Goal: Transaction & Acquisition: Purchase product/service

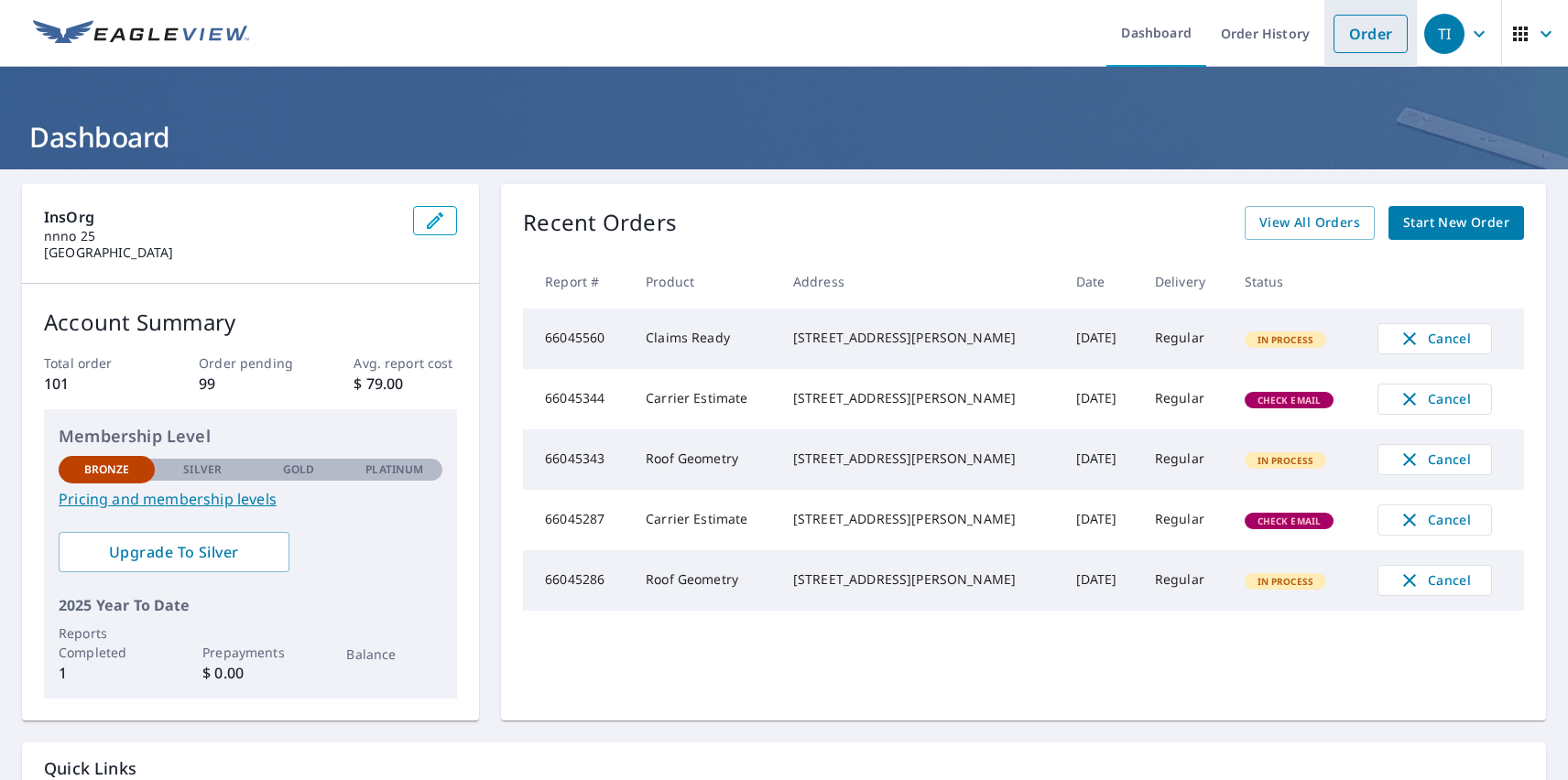
click at [1356, 33] on link "Order" at bounding box center [1371, 33] width 74 height 38
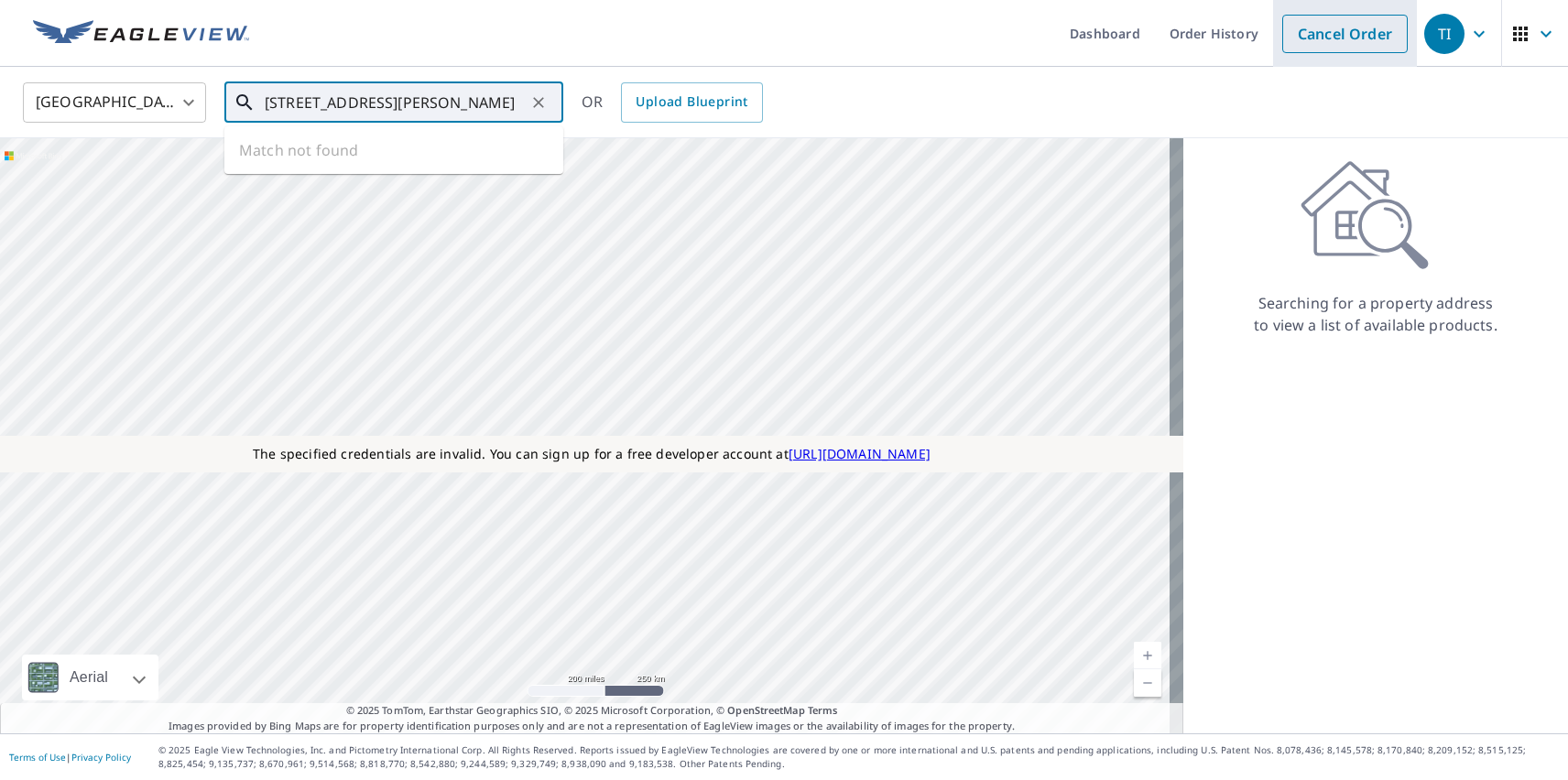
type input "[STREET_ADDRESS][PERSON_NAME]"
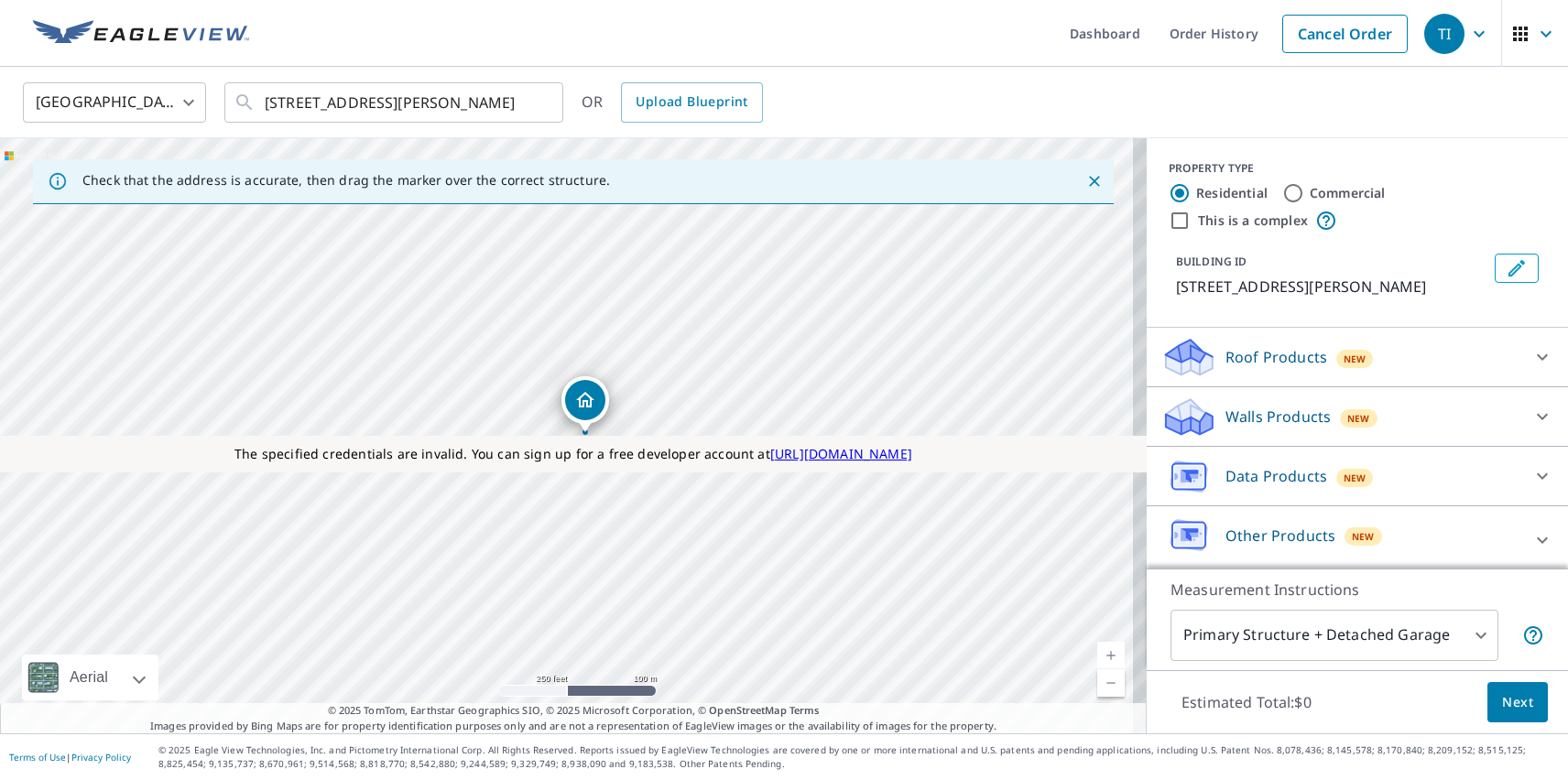
click at [1431, 33] on div "TI" at bounding box center [1444, 33] width 40 height 40
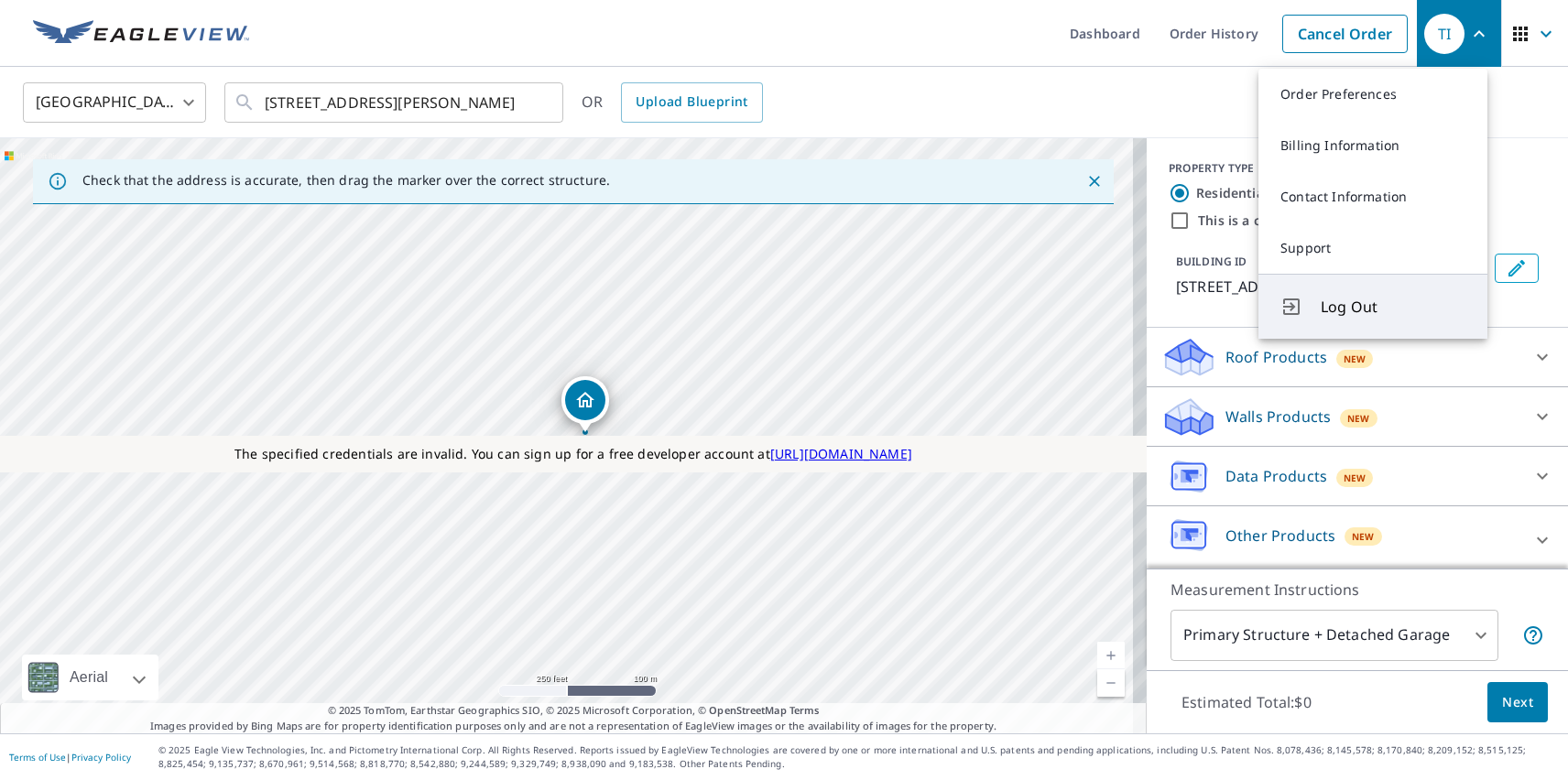
click at [1393, 307] on span "Log Out" at bounding box center [1393, 306] width 145 height 22
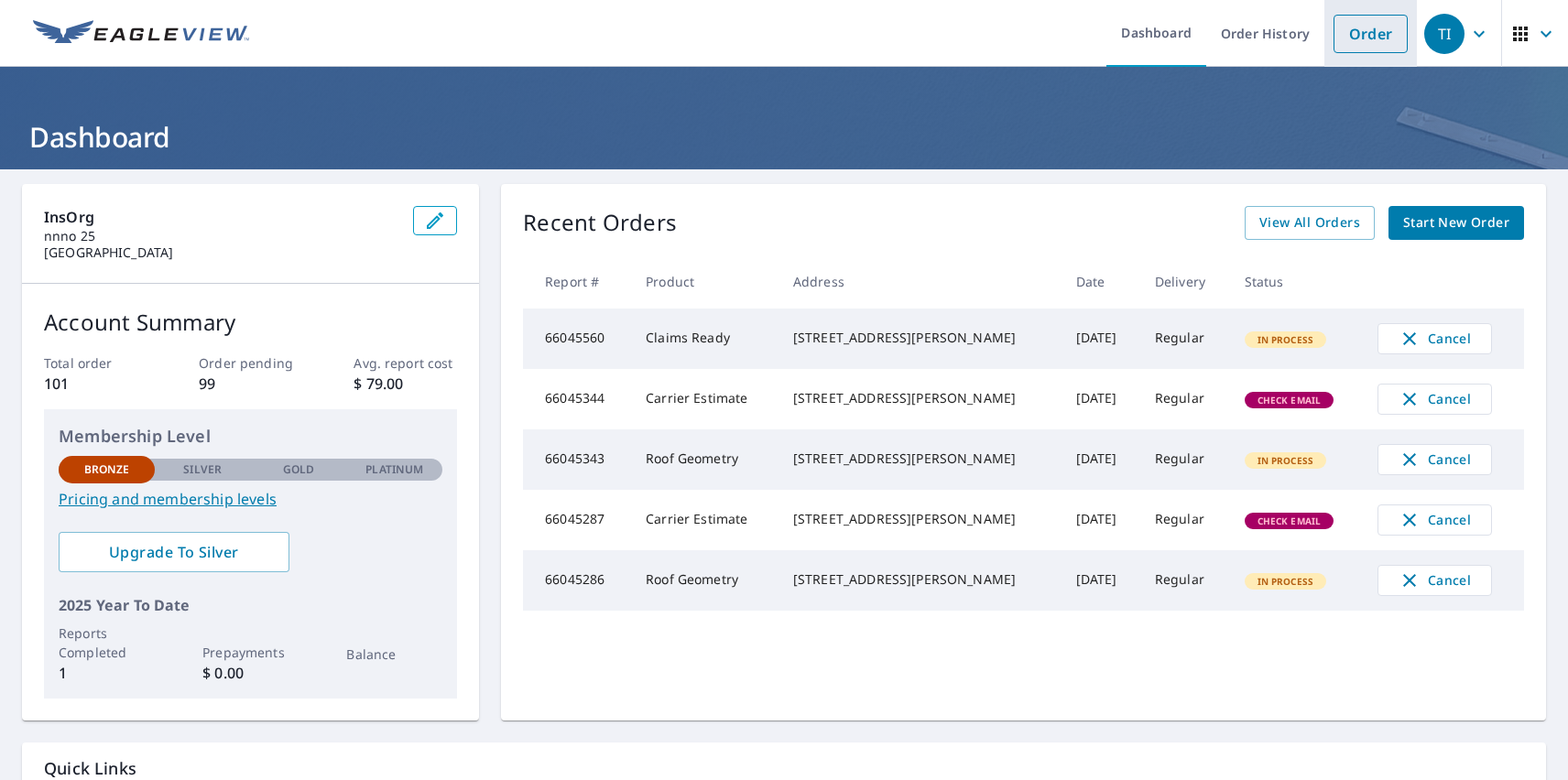
click at [1356, 33] on link "Order" at bounding box center [1371, 33] width 74 height 38
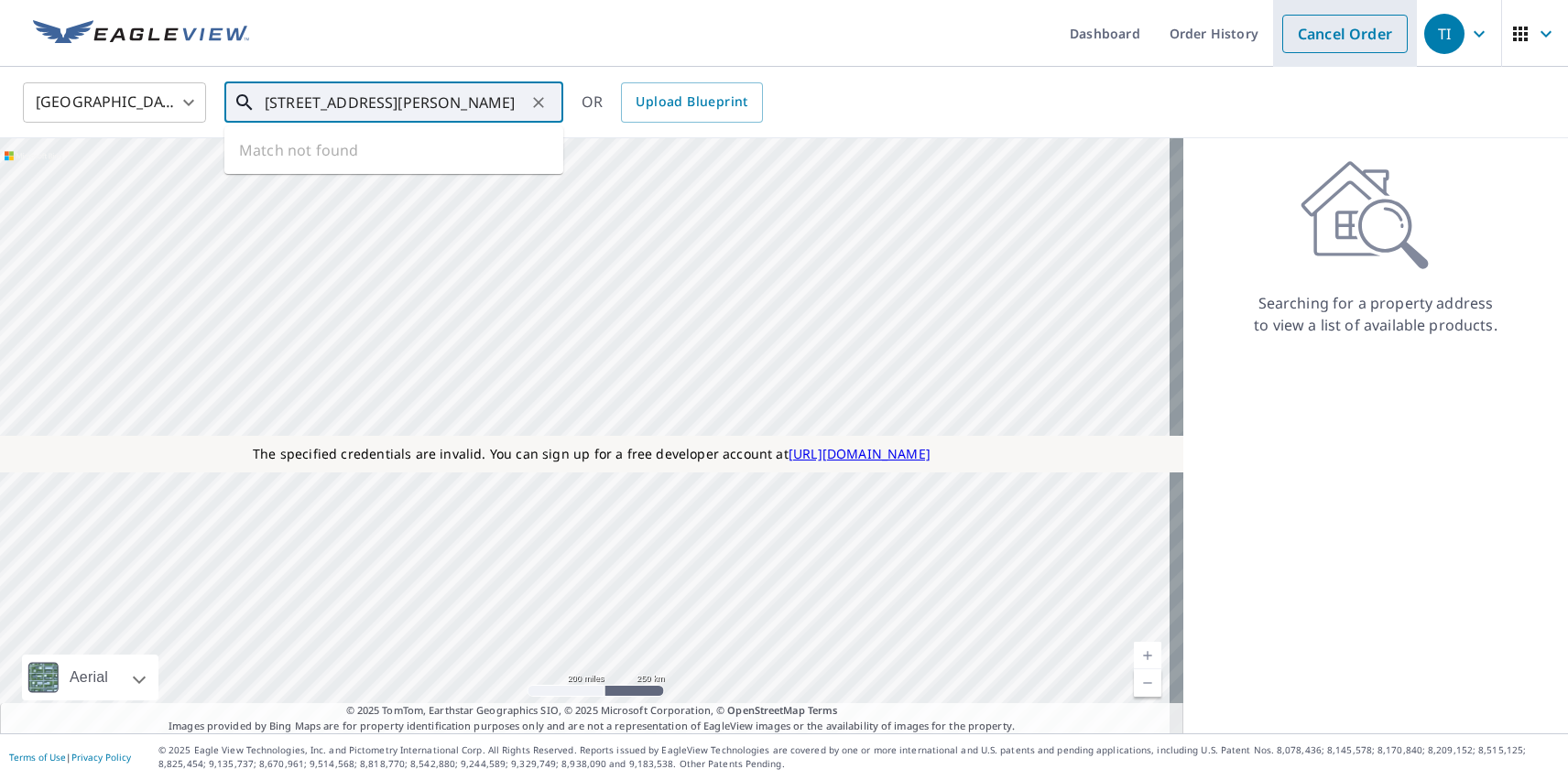
type input "[STREET_ADDRESS][PERSON_NAME]"
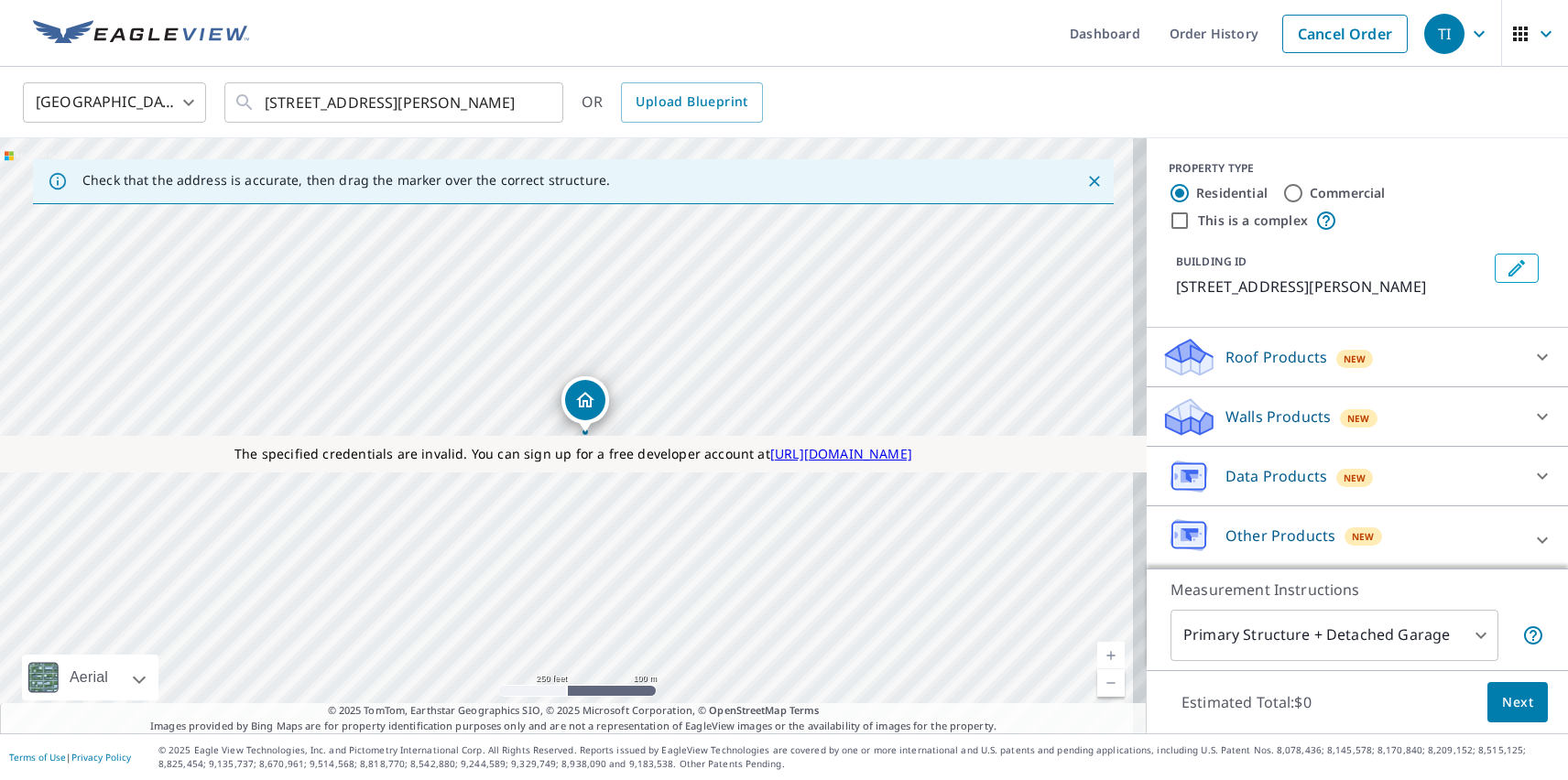
click at [1431, 33] on div "TI" at bounding box center [1444, 33] width 40 height 40
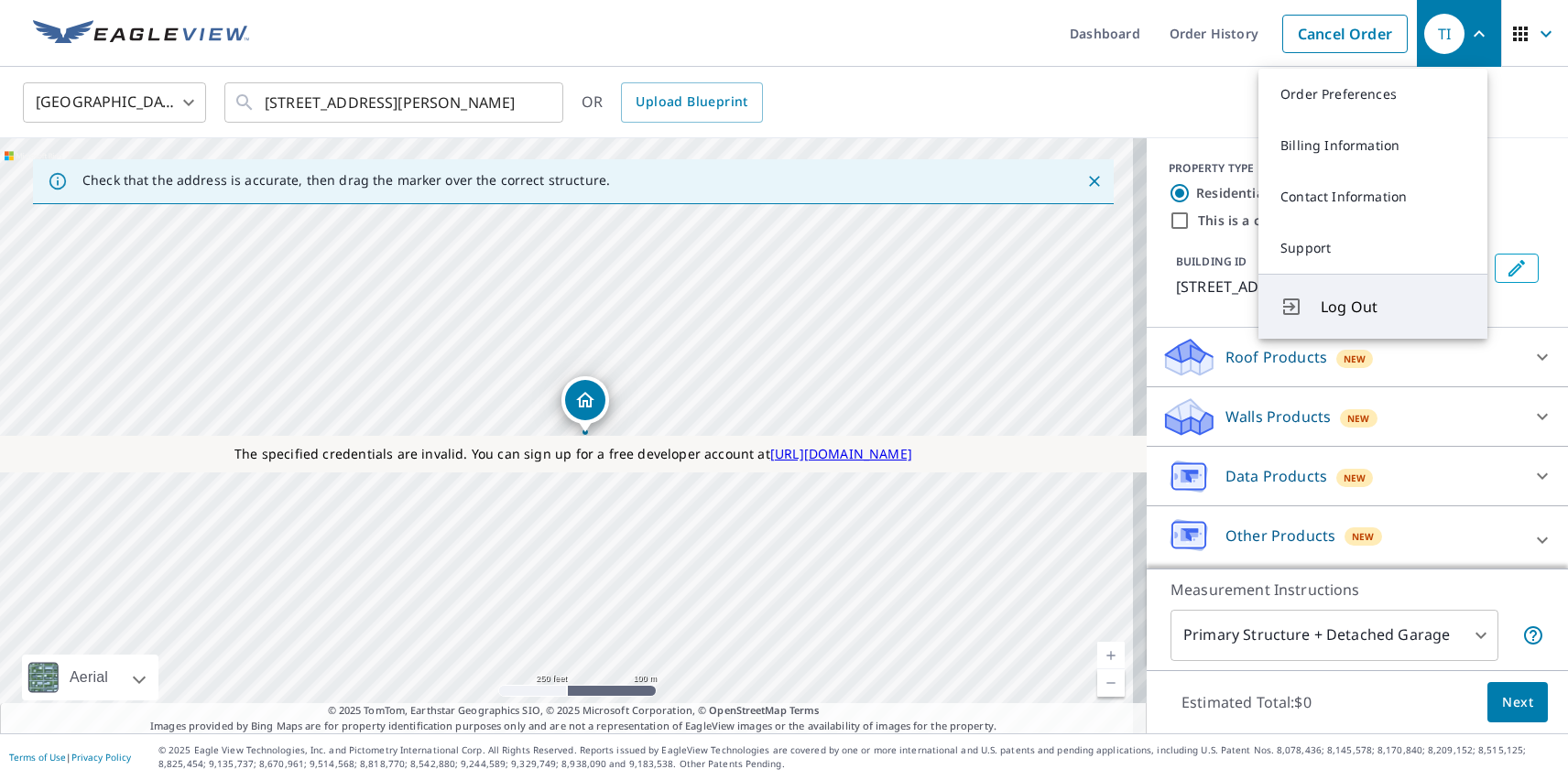
click at [1393, 307] on span "Log Out" at bounding box center [1393, 306] width 145 height 22
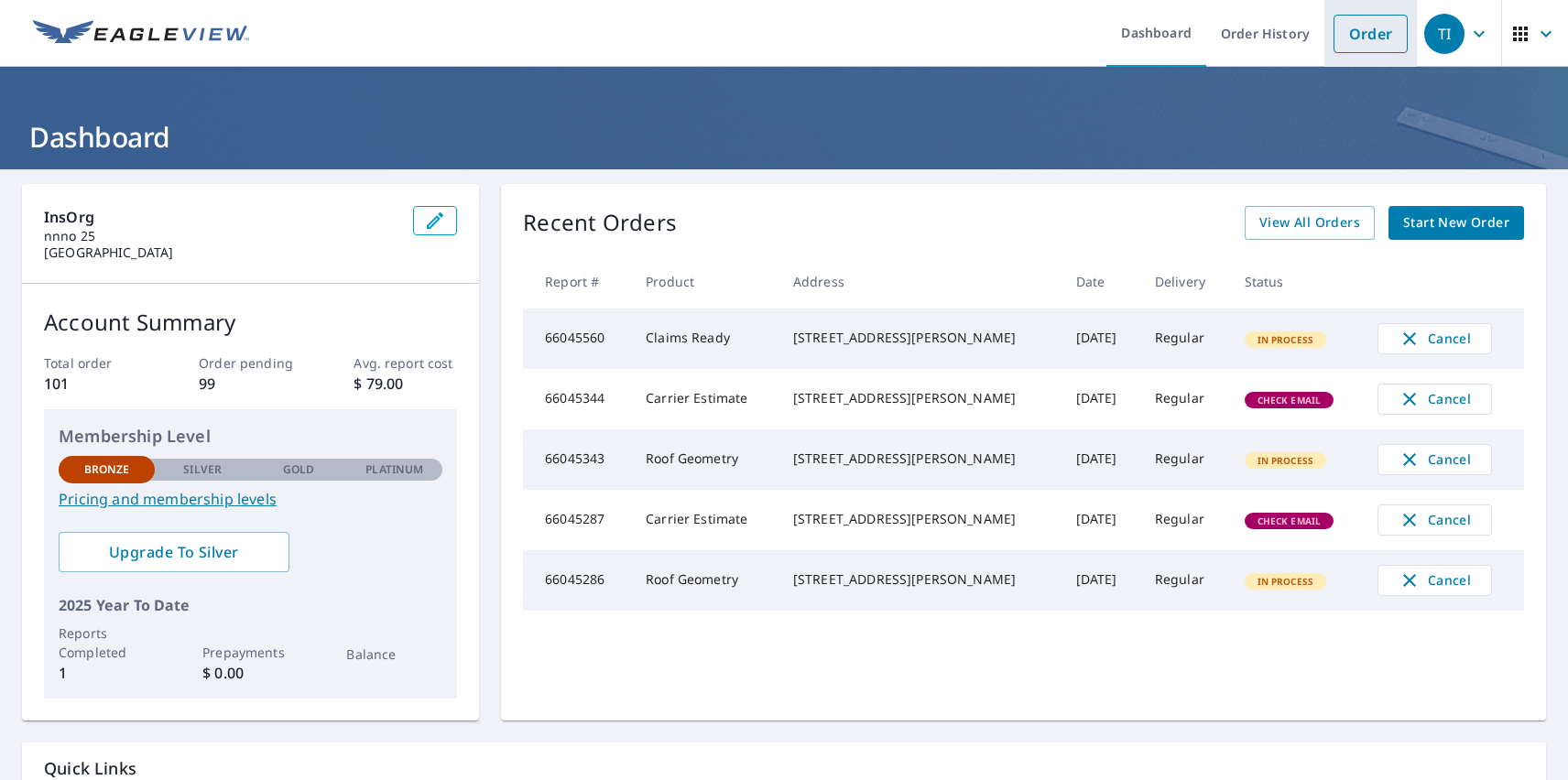
click at [1356, 33] on link "Order" at bounding box center [1371, 33] width 74 height 38
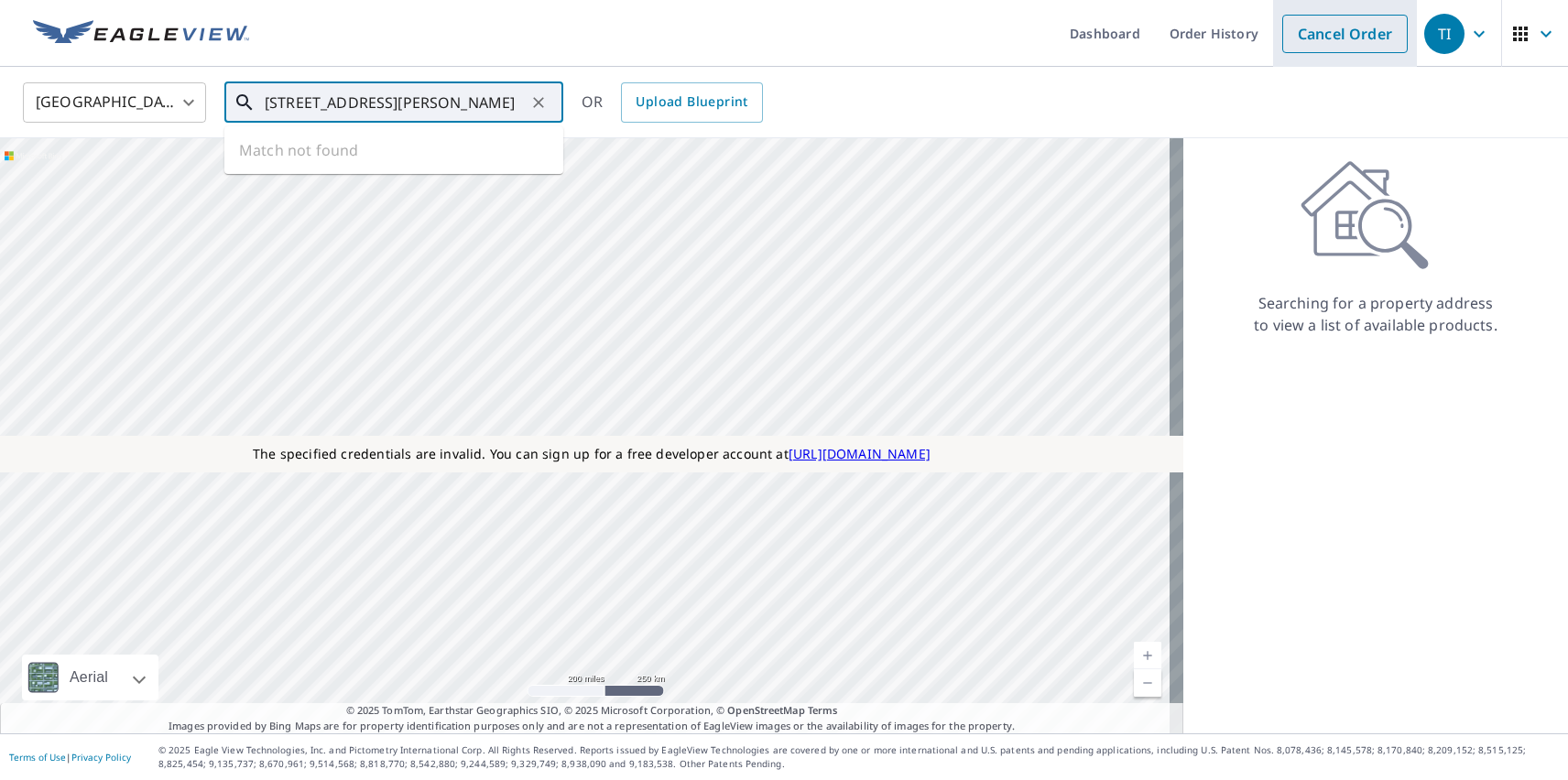
type input "[STREET_ADDRESS][PERSON_NAME]"
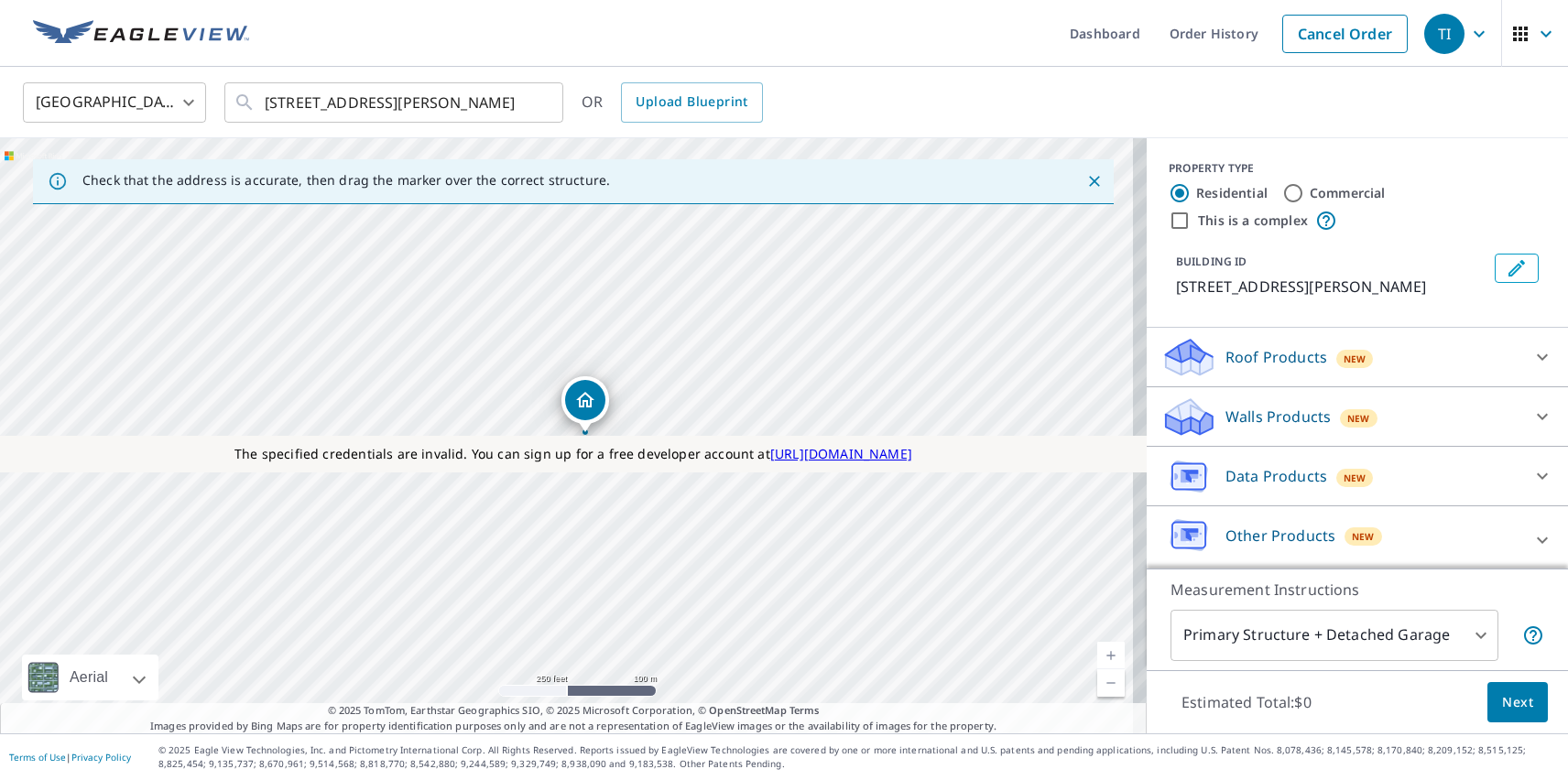
click at [1431, 33] on div "TI" at bounding box center [1444, 33] width 40 height 40
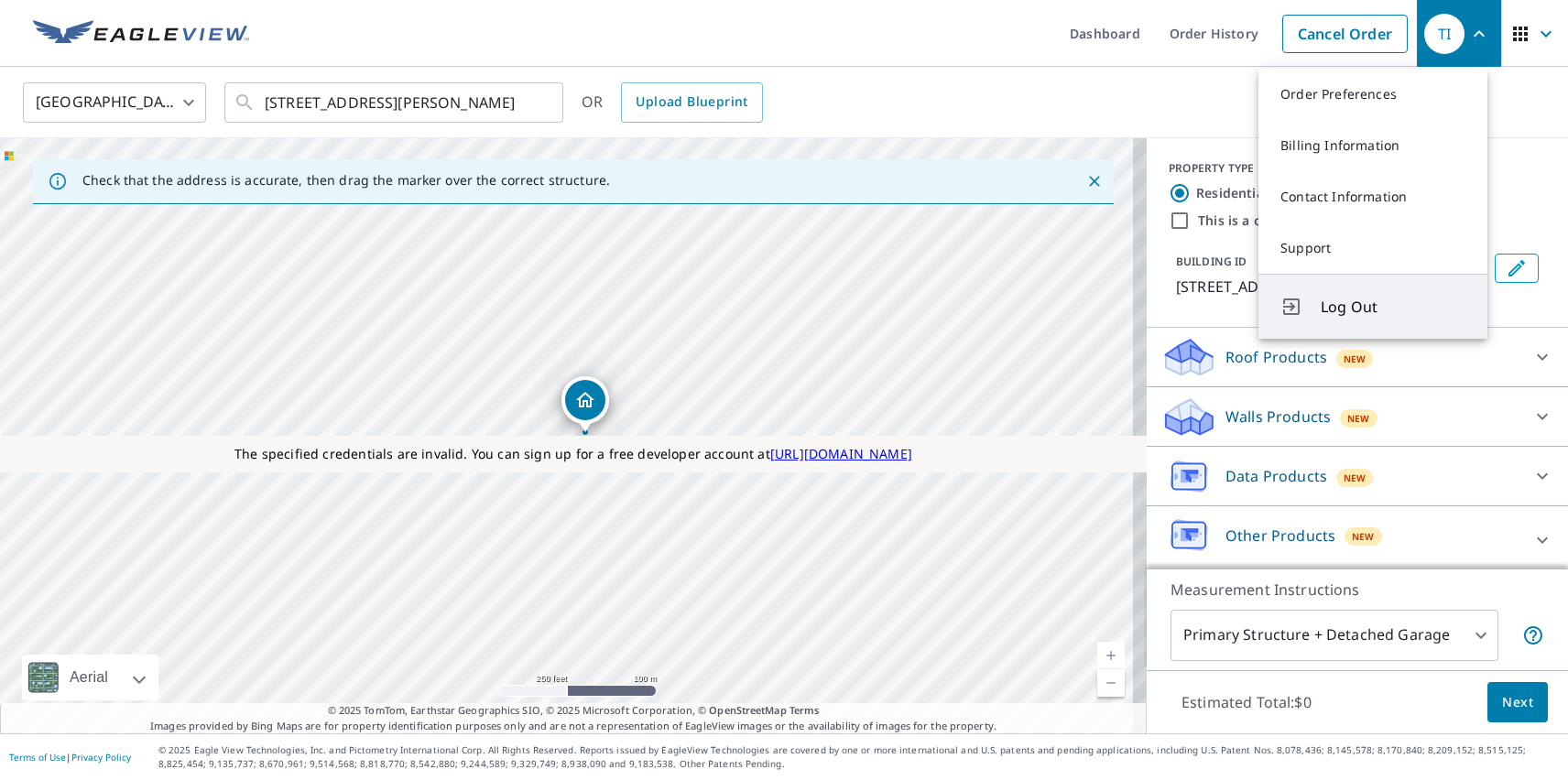
click at [1393, 307] on span "Log Out" at bounding box center [1393, 306] width 145 height 22
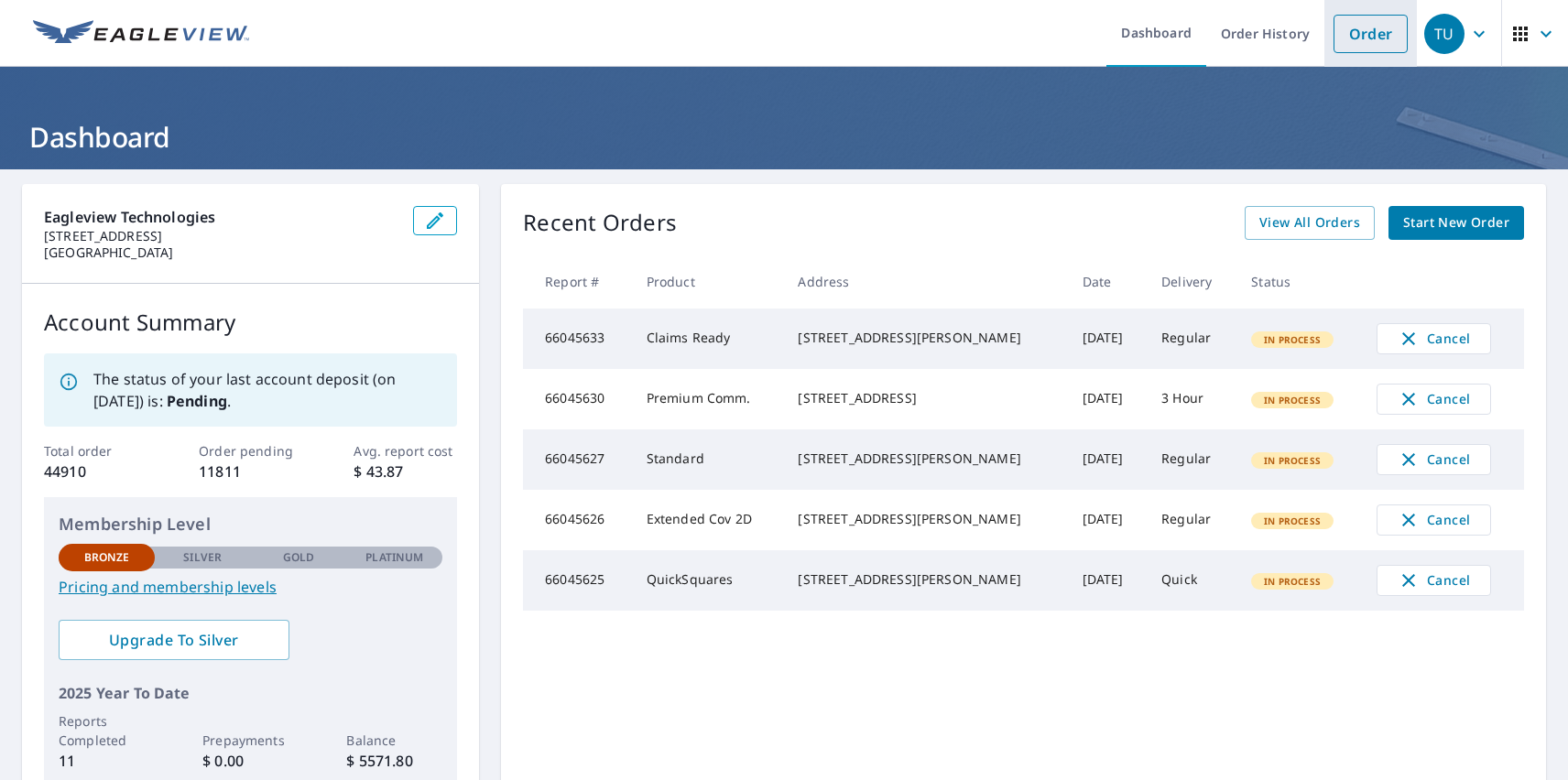
click at [1356, 33] on link "Order" at bounding box center [1371, 33] width 74 height 38
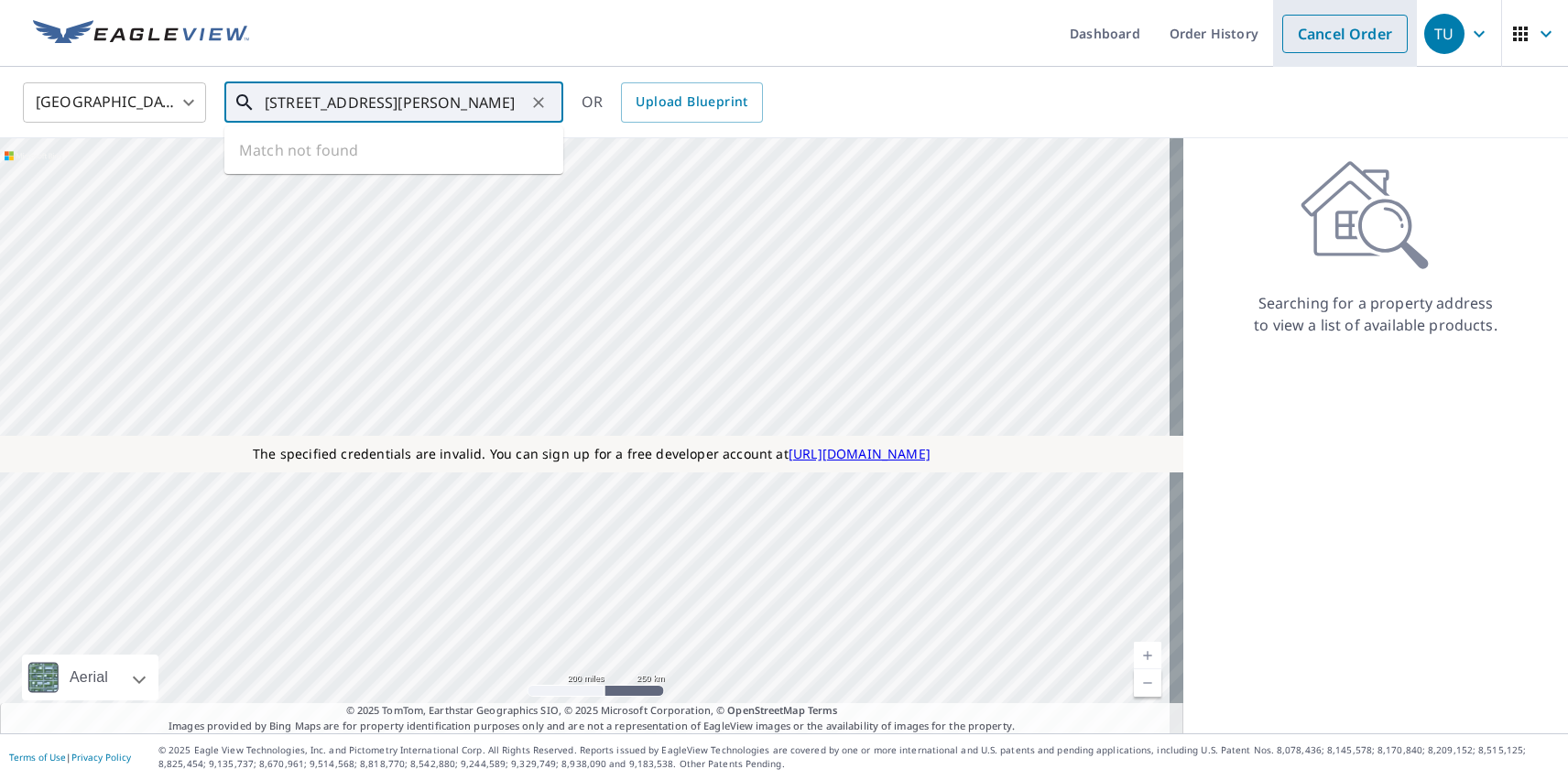
type input "[STREET_ADDRESS][PERSON_NAME]"
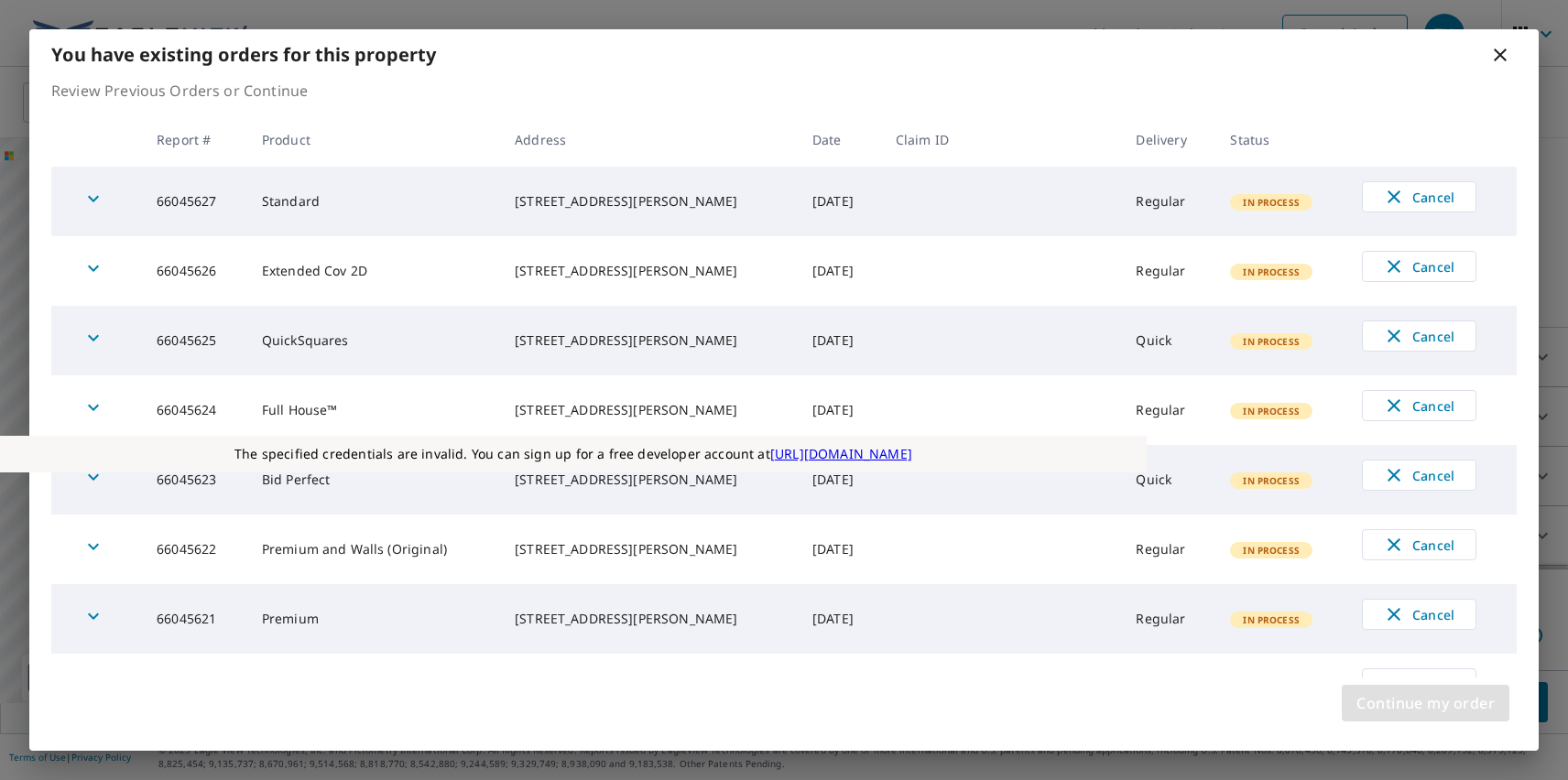
click at [1425, 704] on span "Continue my order" at bounding box center [1425, 703] width 138 height 26
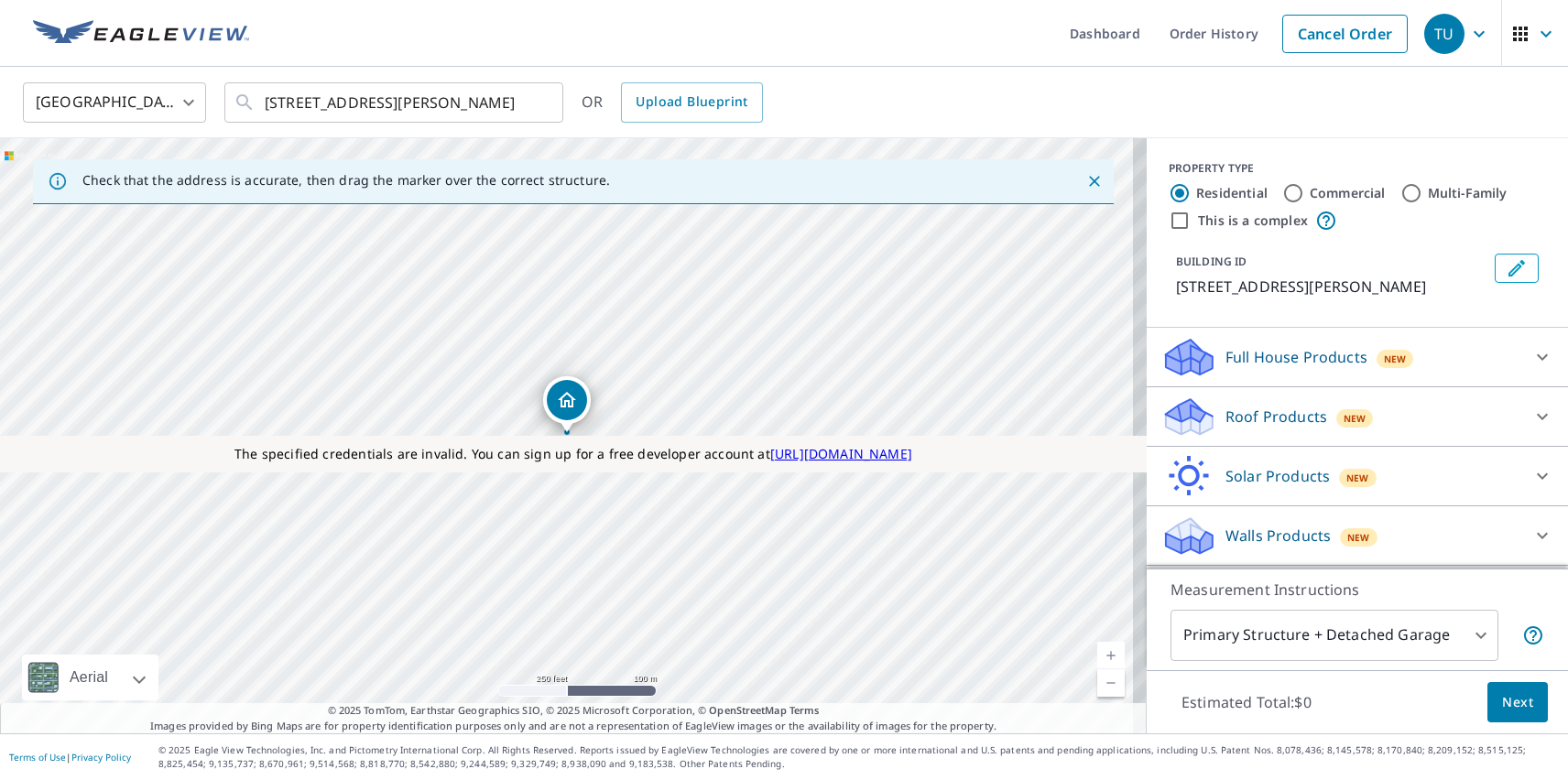
click at [1260, 417] on p "Roof Products" at bounding box center [1275, 417] width 102 height 22
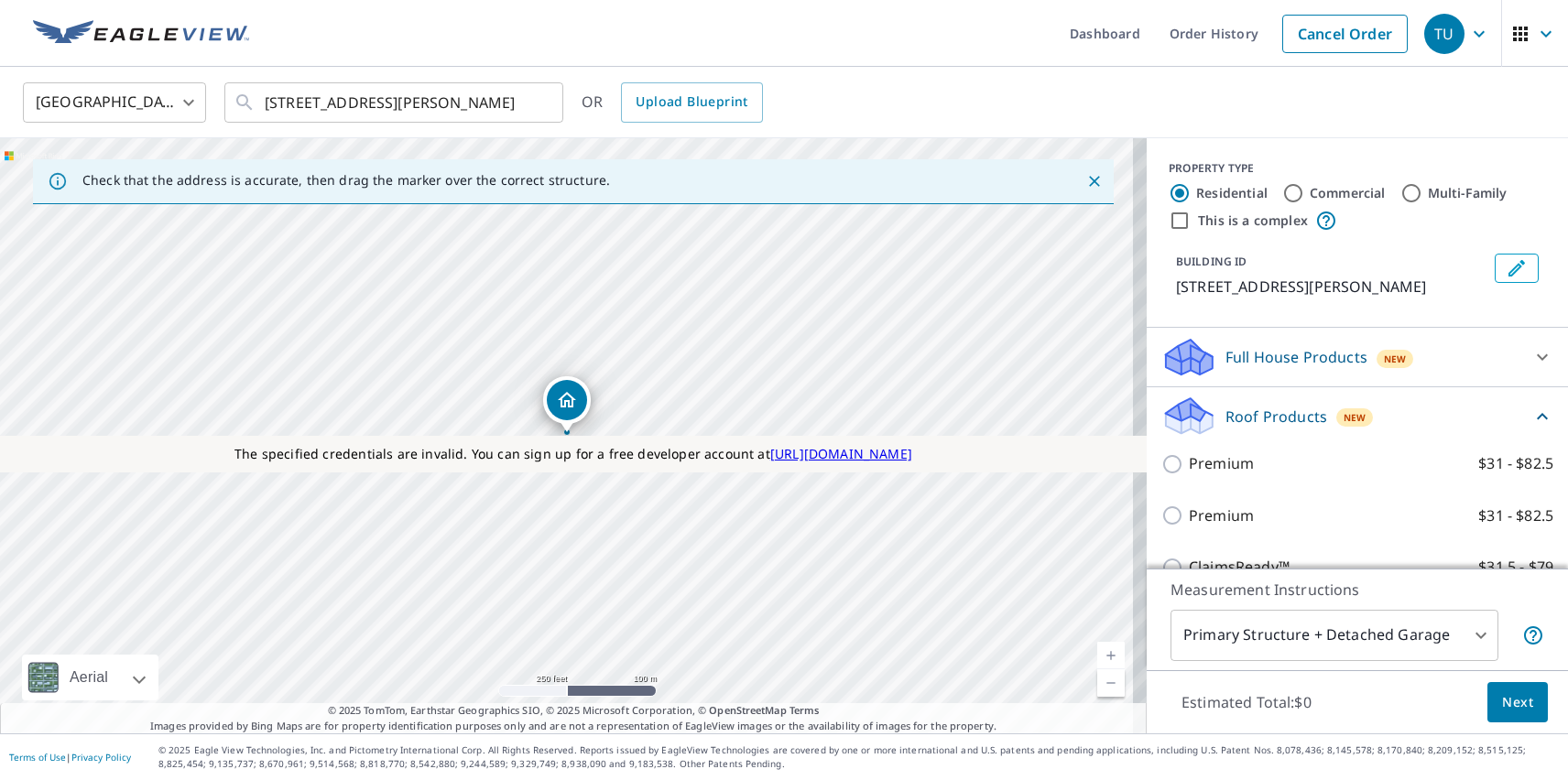
click at [1206, 516] on p "Premium" at bounding box center [1221, 516] width 65 height 23
click at [1189, 516] on input "Premium $31 - $82.5" at bounding box center [1174, 515] width 28 height 22
checkbox input "true"
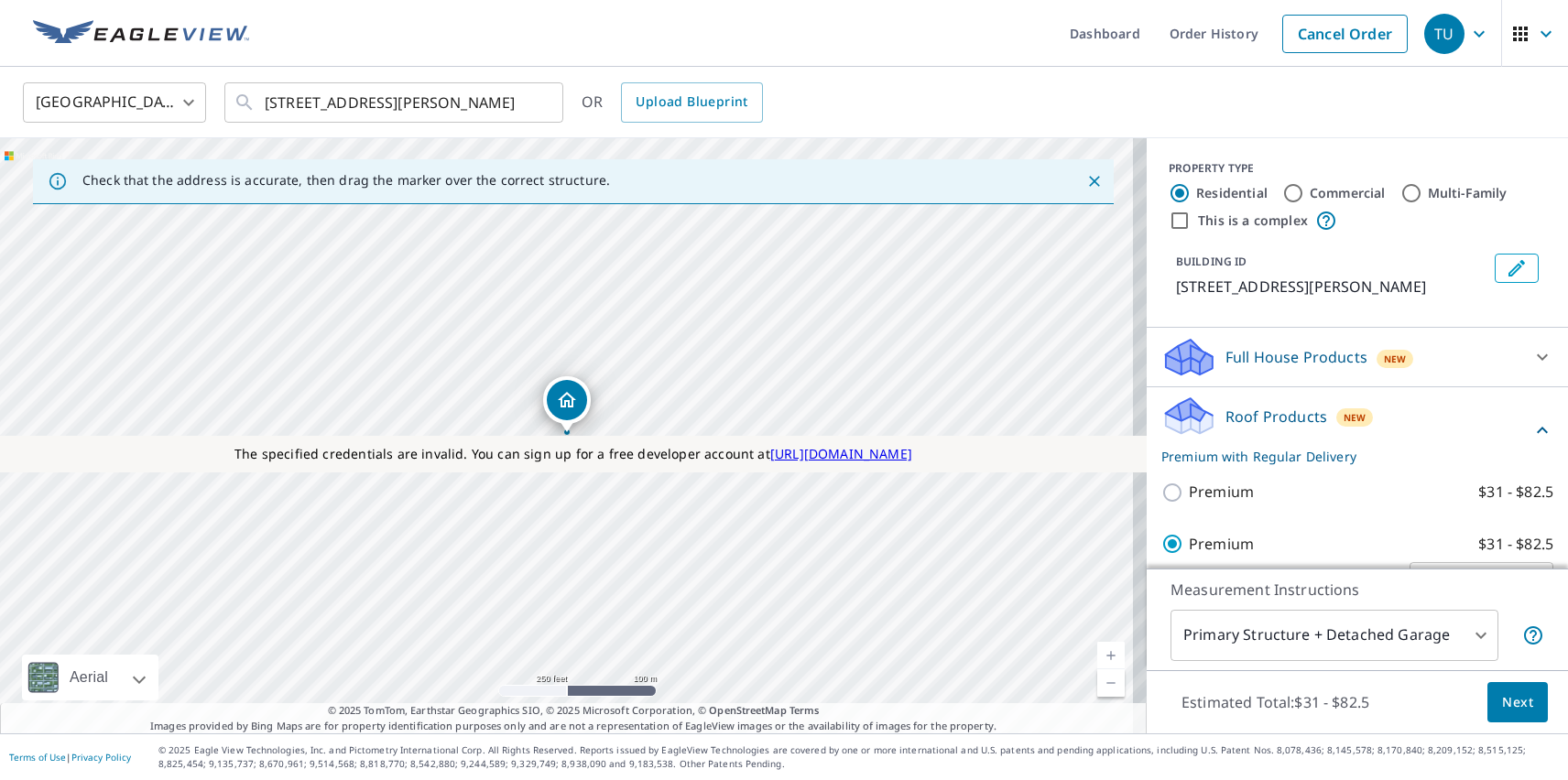
click at [1503, 702] on span "Next" at bounding box center [1517, 703] width 31 height 23
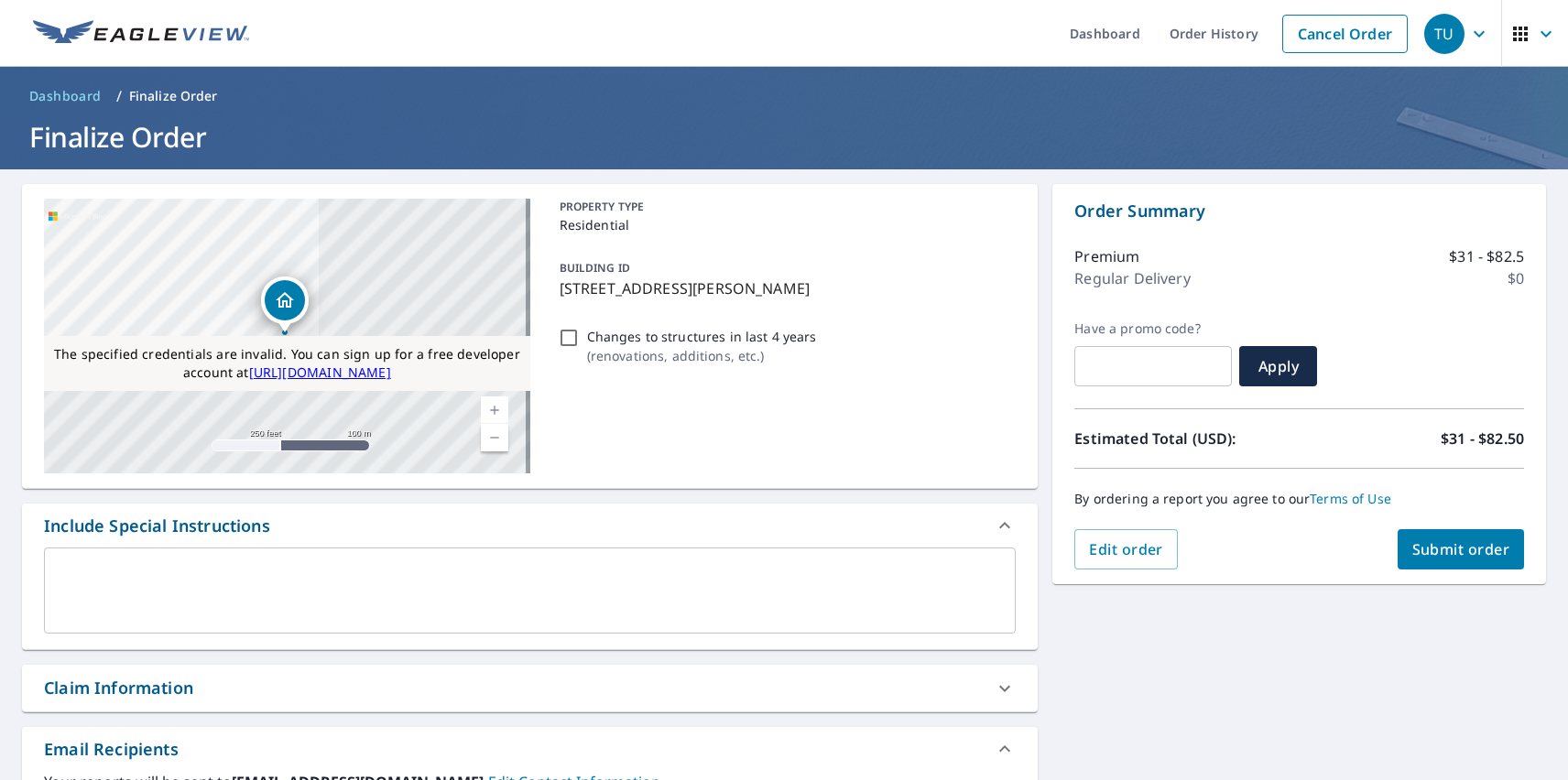
click at [118, 688] on div "Claim Information" at bounding box center [118, 688] width 150 height 25
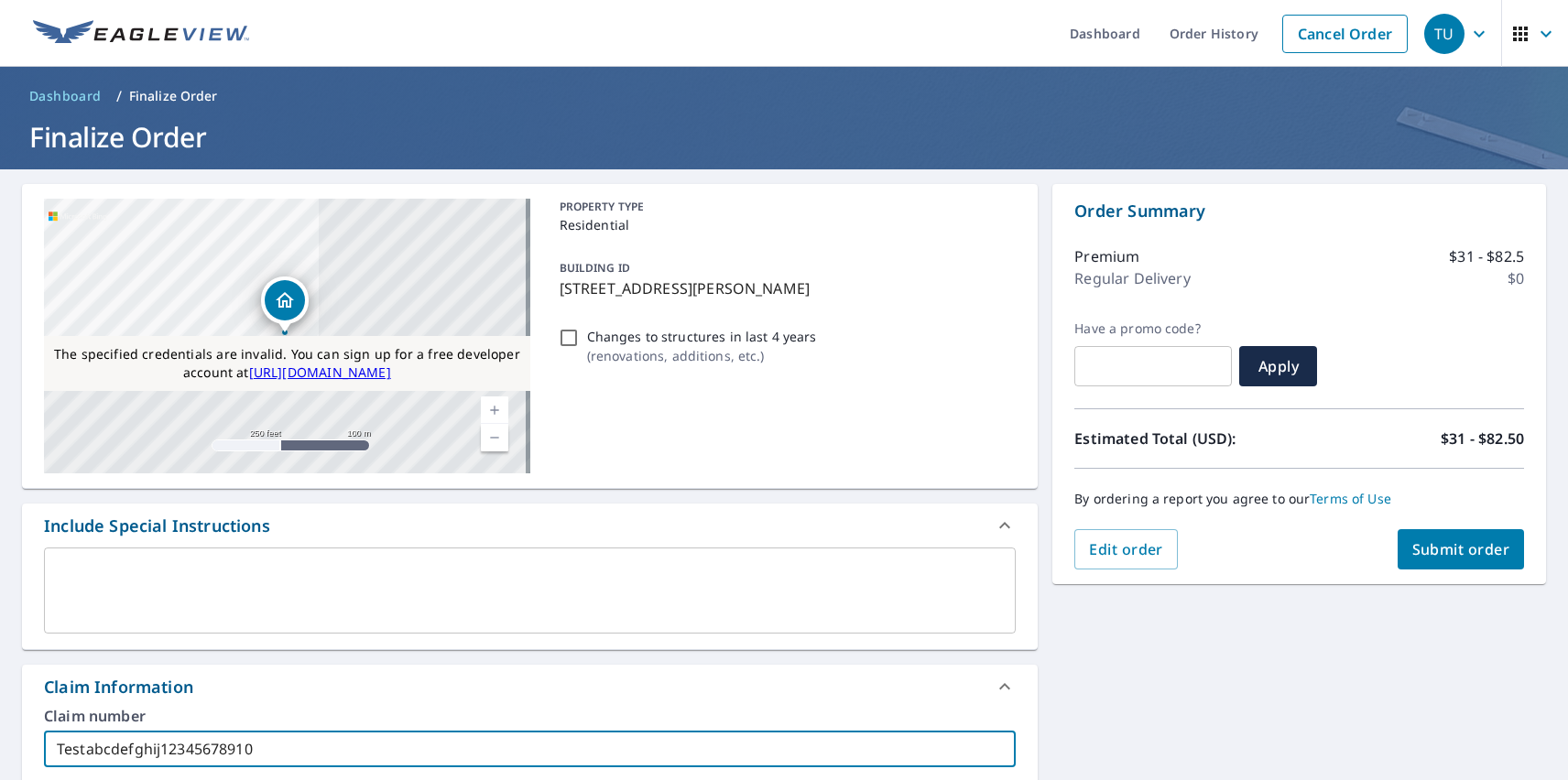
type input "Testabcdefghij12345678910"
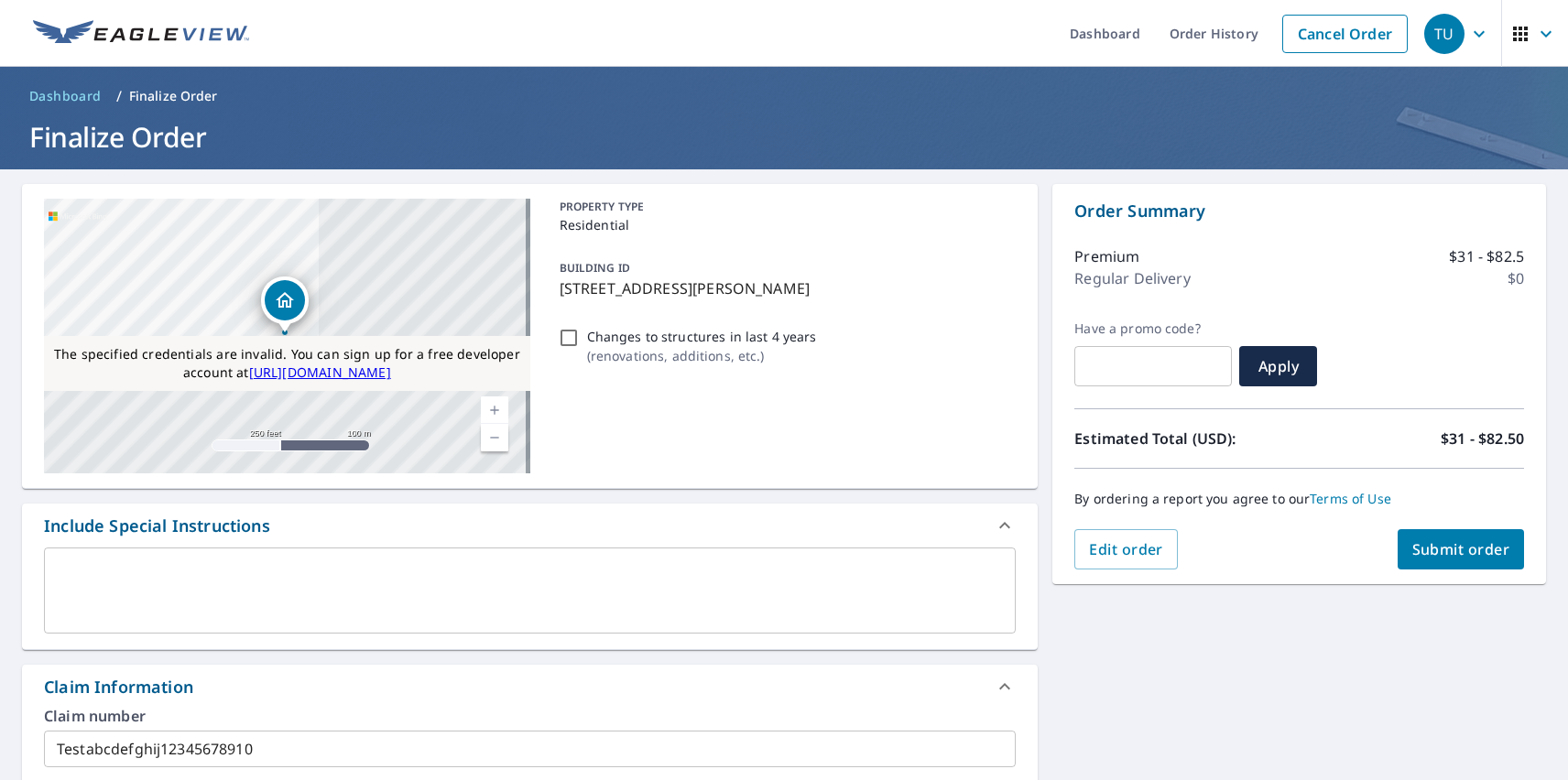
type input "Test Claim 1234"
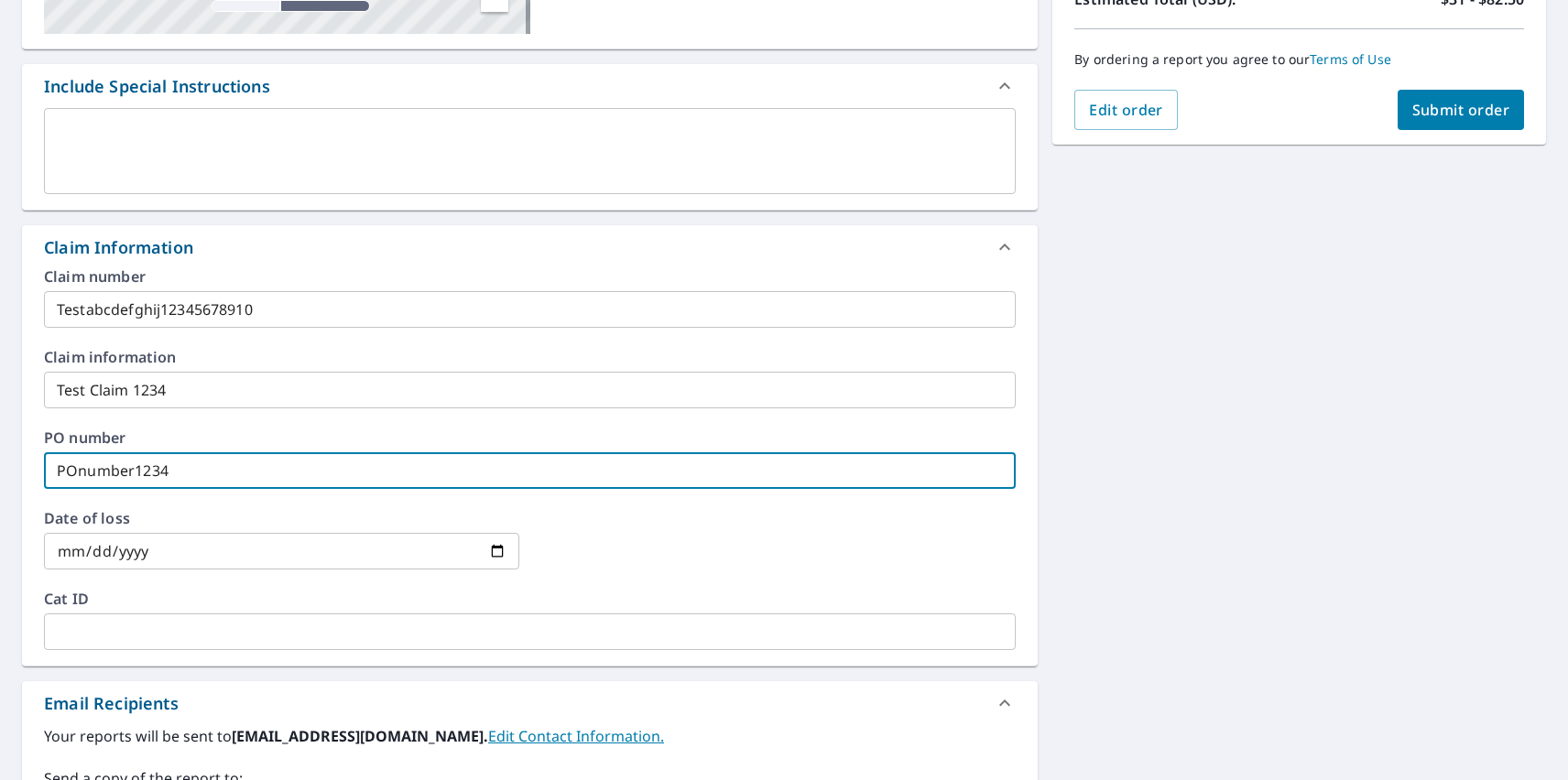
type input "POnumber1234"
type input "2025-07-07"
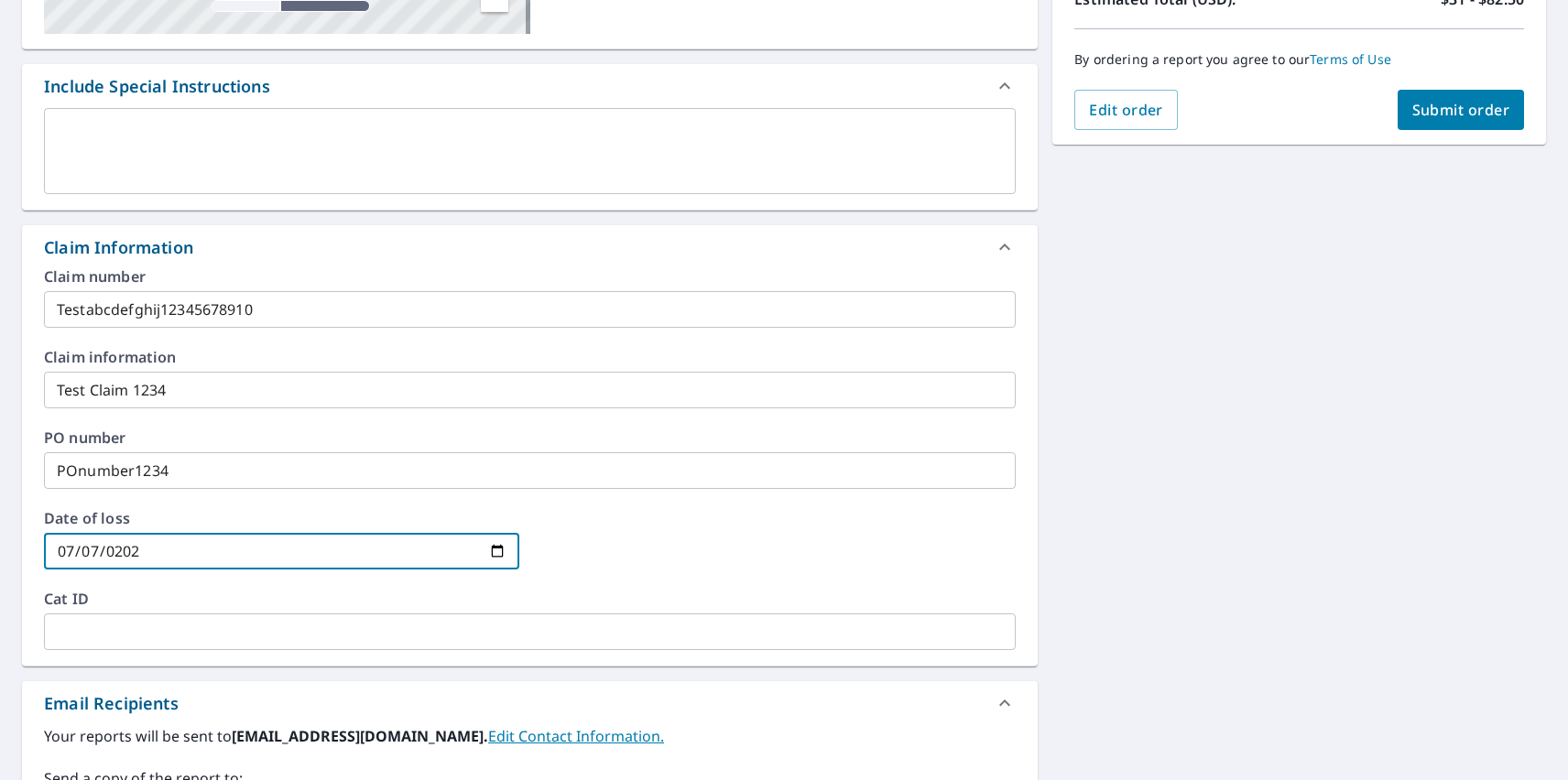
click at [1446, 110] on span "Submit order" at bounding box center [1460, 110] width 98 height 20
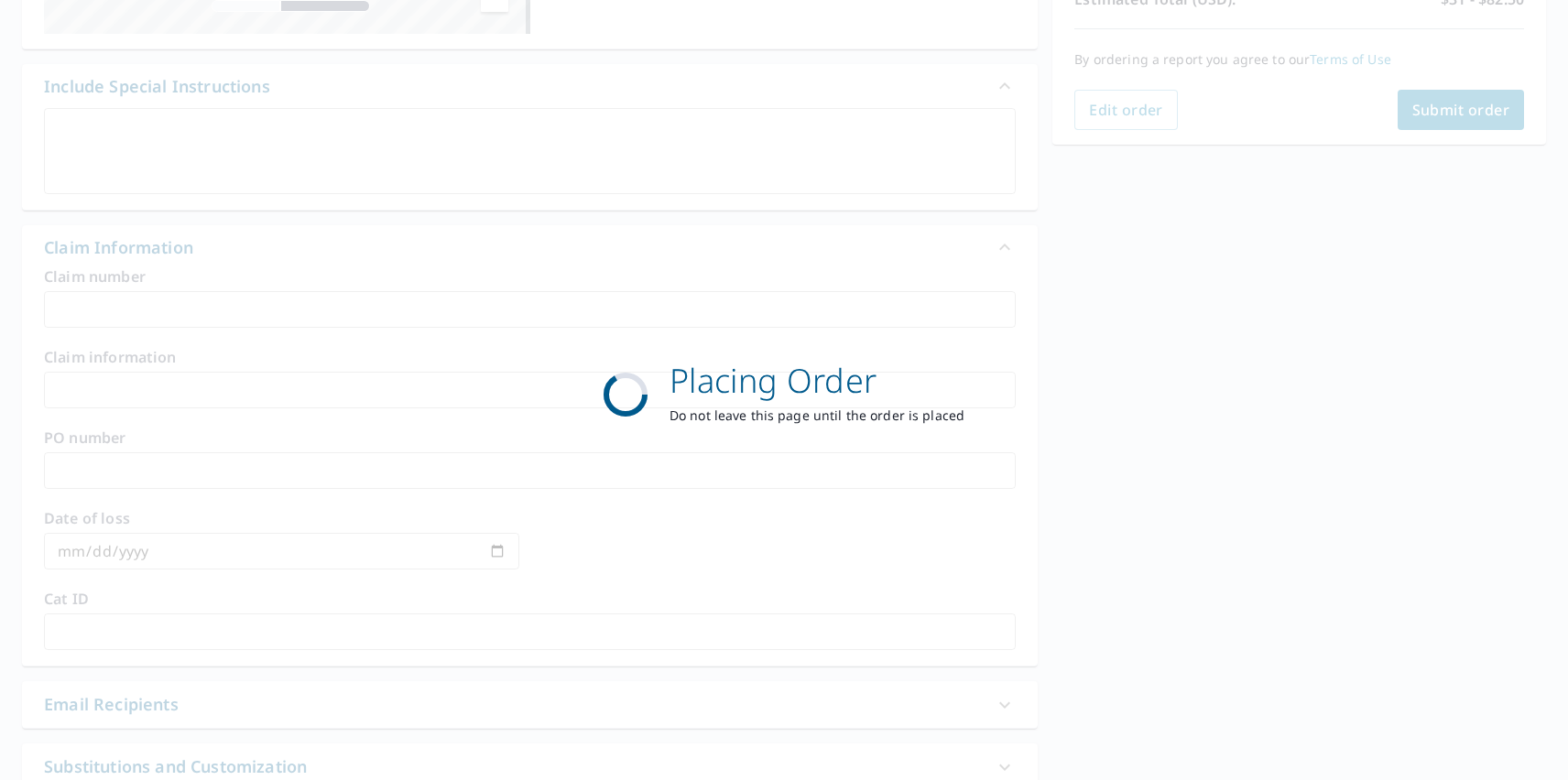
scroll to position [298, 0]
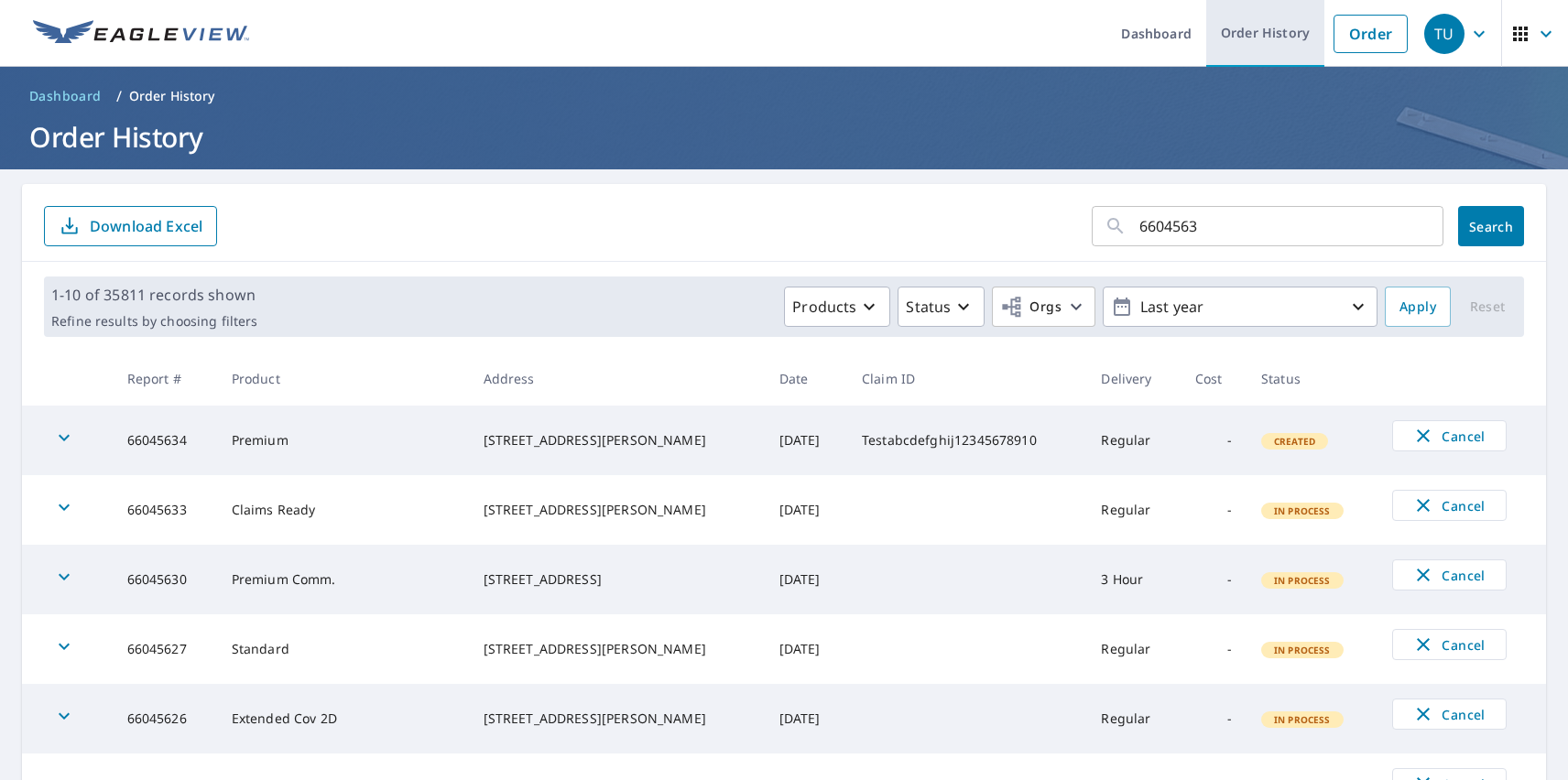
type input "66045634"
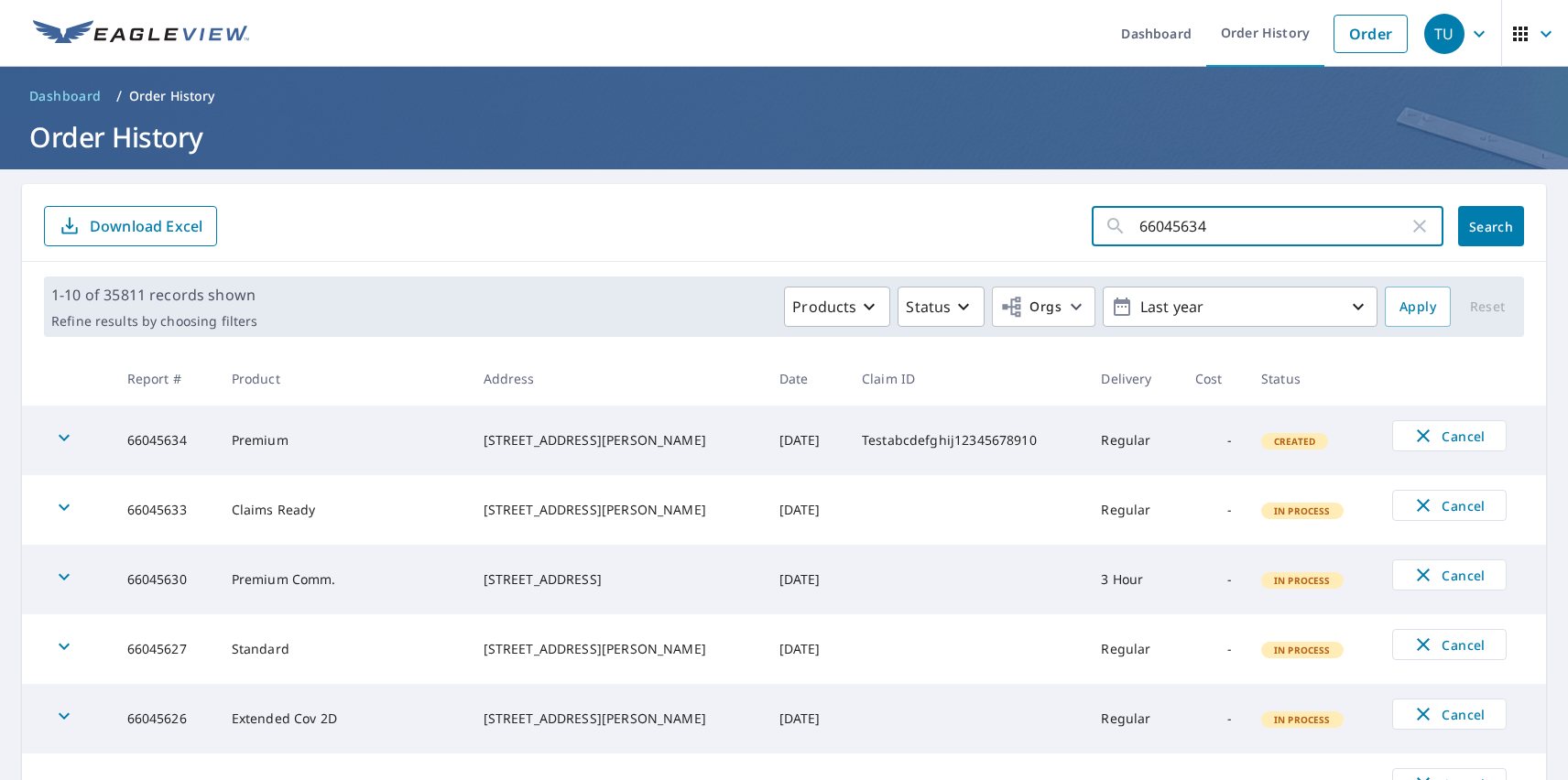
click at [1477, 226] on span "Search" at bounding box center [1491, 227] width 36 height 17
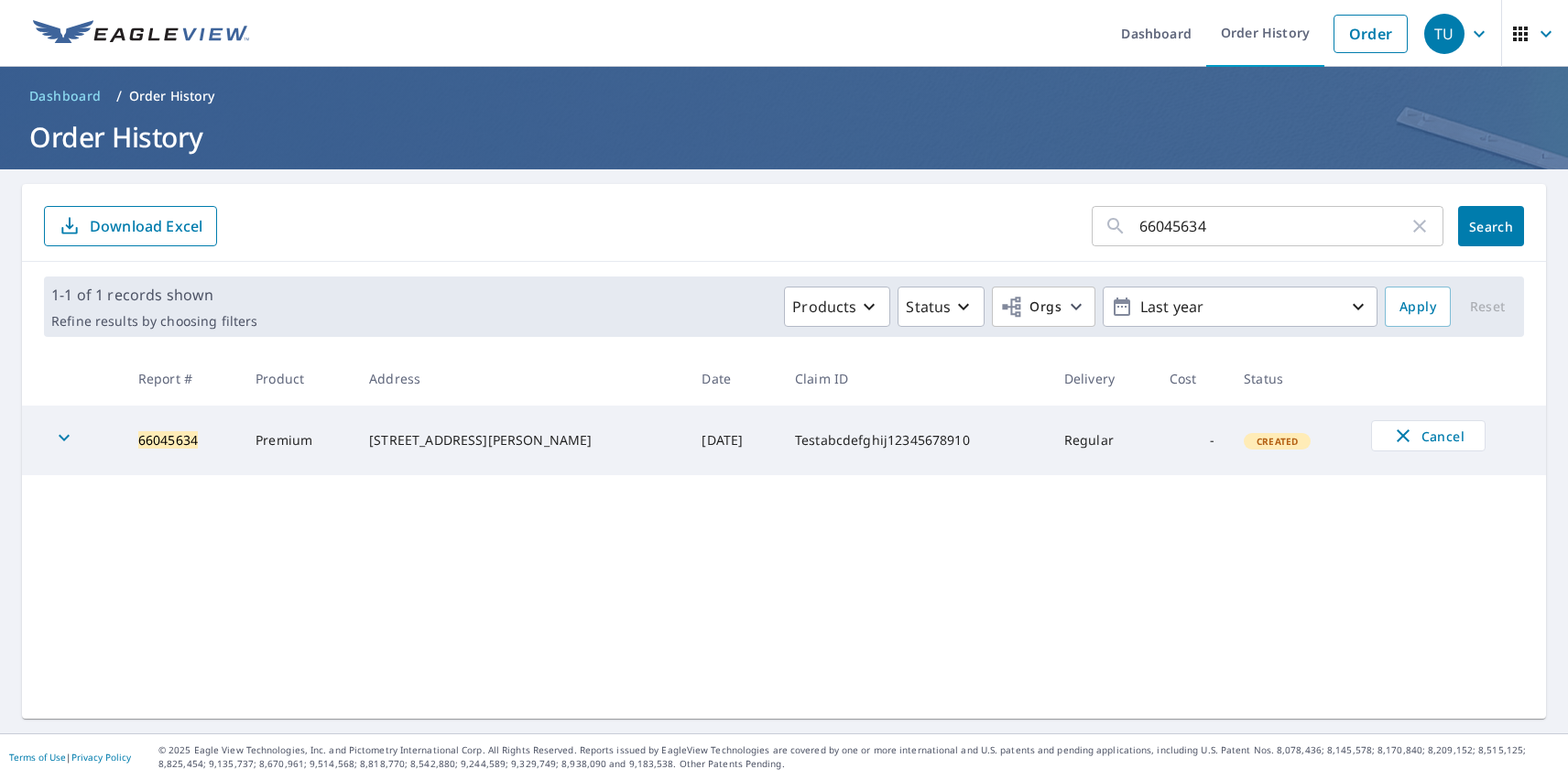
click at [64, 441] on icon "button" at bounding box center [64, 438] width 11 height 7
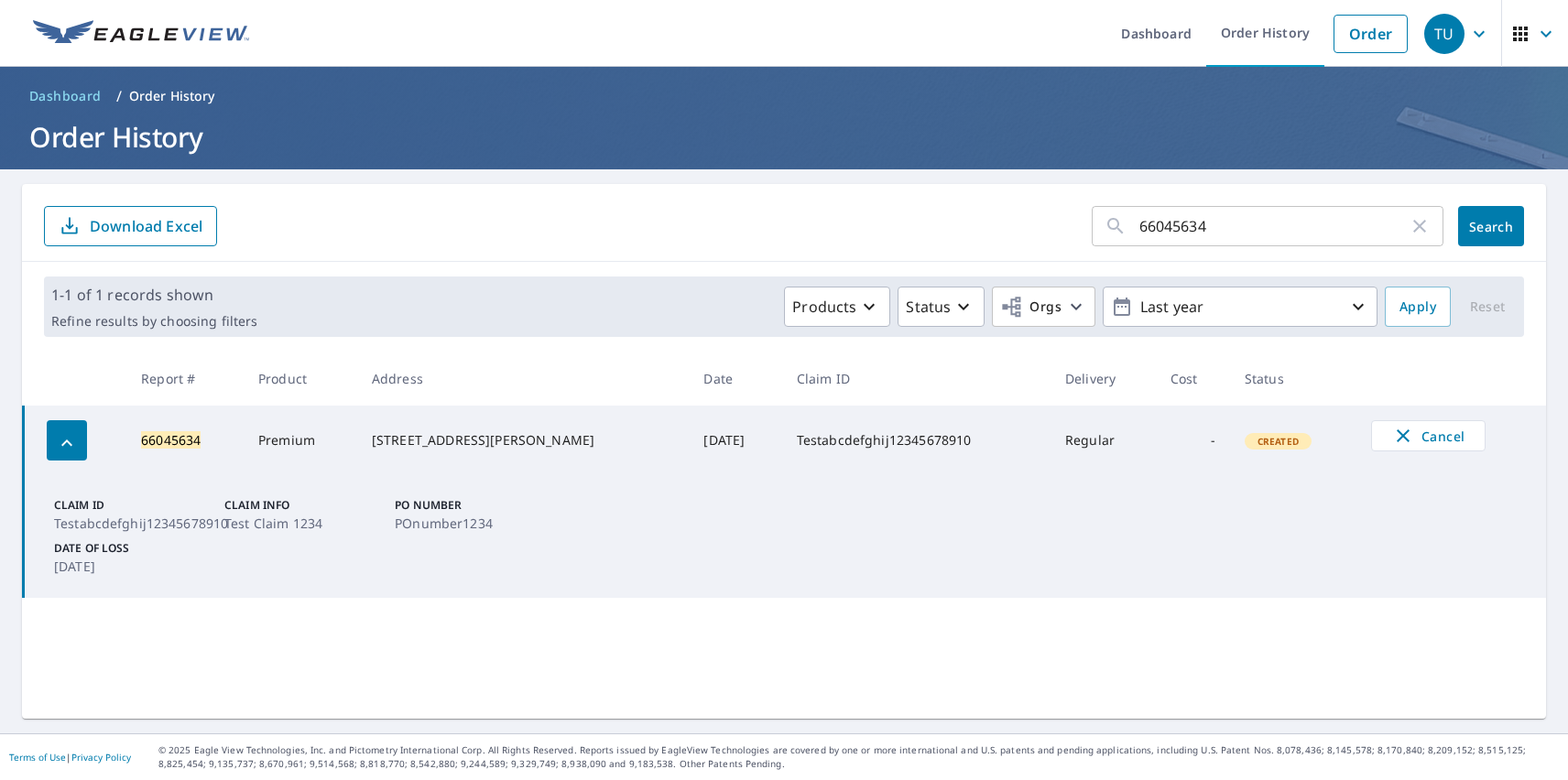
click at [1431, 33] on div "TU" at bounding box center [1444, 33] width 40 height 40
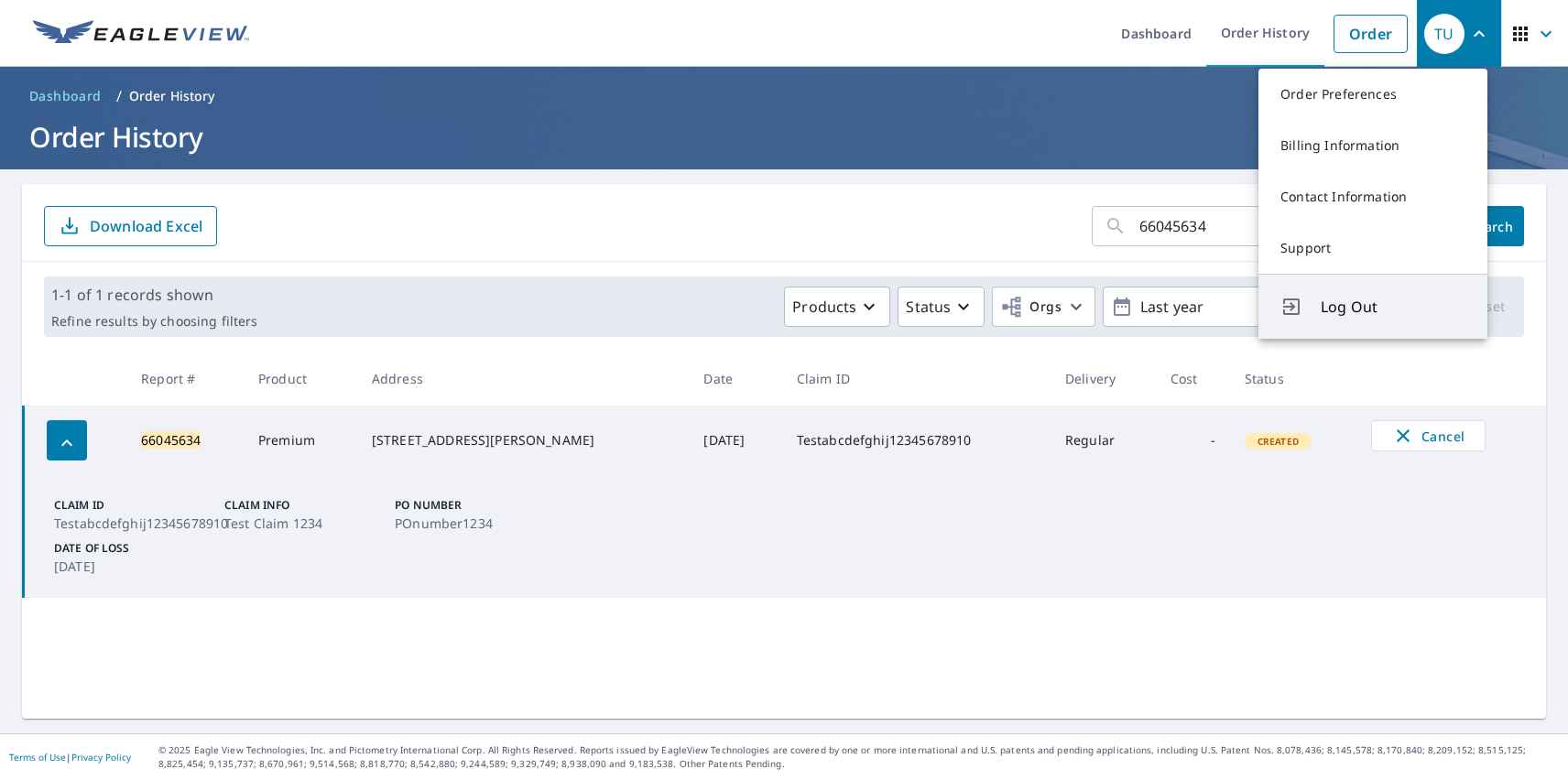
click at [1393, 307] on span "Log Out" at bounding box center [1393, 306] width 145 height 22
